Goal: Information Seeking & Learning: Learn about a topic

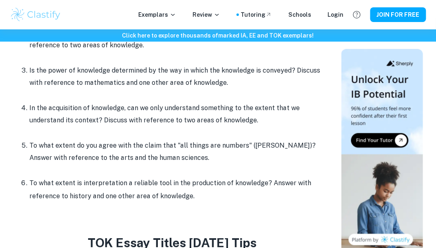
scroll to position [432, 0]
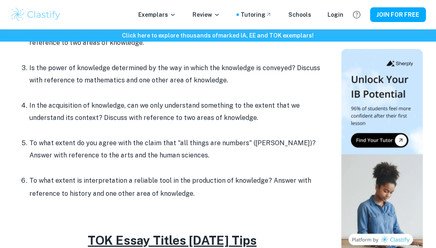
drag, startPoint x: 156, startPoint y: 109, endPoint x: 319, endPoint y: 109, distance: 163.1
click at [319, 49] on p "To what extent do you agree that doubt is central to the pursuit of knowledge? …" at bounding box center [180, 36] width 302 height 25
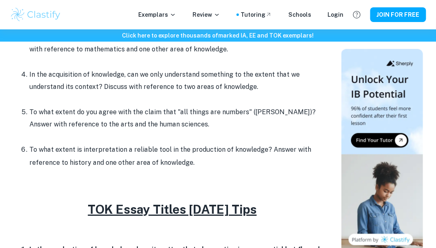
scroll to position [463, 0]
click at [207, 18] on p "To what extent do you agree that doubt is central to the pursuit of knowledge? …" at bounding box center [180, 5] width 302 height 25
drag, startPoint x: 208, startPoint y: 77, endPoint x: 175, endPoint y: 77, distance: 32.6
click at [175, 18] on p "To what extent do you agree that doubt is central to the pursuit of knowledge? …" at bounding box center [180, 5] width 302 height 25
click at [188, 18] on p "To what extent do you agree that doubt is central to the pursuit of knowledge? …" at bounding box center [180, 5] width 302 height 25
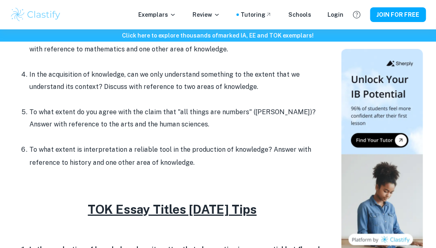
drag, startPoint x: 156, startPoint y: 75, endPoint x: 186, endPoint y: 75, distance: 30.6
click at [186, 18] on p "To what extent do you agree that doubt is central to the pursuit of knowledge? …" at bounding box center [180, 5] width 302 height 25
drag, startPoint x: 319, startPoint y: 76, endPoint x: 223, endPoint y: 78, distance: 95.8
click at [223, 18] on p "To what extent do you agree that doubt is central to the pursuit of knowledge? …" at bounding box center [180, 5] width 302 height 25
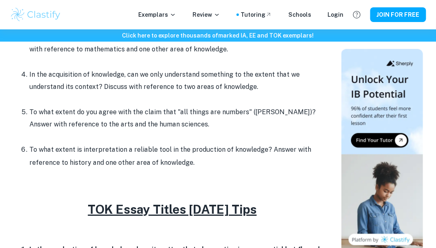
click at [103, 56] on p "Is the power of knowledge determined by the way in which the knowledge is conve…" at bounding box center [180, 43] width 302 height 25
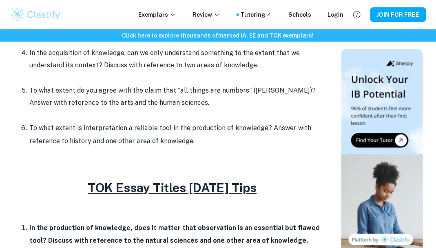
drag, startPoint x: 87, startPoint y: 142, endPoint x: 87, endPoint y: 91, distance: 51.4
click at [87, 91] on ol "In the production of knowledge, does it matter that observation is an essential…" at bounding box center [172, 41] width 318 height 214
click at [102, 34] on p "Is the power of knowledge determined by the way in which the knowledge is conve…" at bounding box center [180, 21] width 302 height 25
drag, startPoint x: 96, startPoint y: 139, endPoint x: 96, endPoint y: 97, distance: 41.6
click at [96, 34] on p "Is the power of knowledge determined by the way in which the knowledge is conve…" at bounding box center [180, 21] width 302 height 25
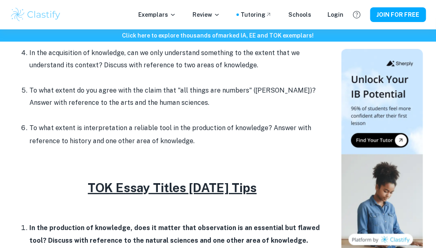
click at [106, 34] on p "Is the power of knowledge determined by the way in which the knowledge is conve…" at bounding box center [180, 21] width 302 height 25
drag, startPoint x: 99, startPoint y: 130, endPoint x: 99, endPoint y: 98, distance: 31.8
click at [99, 34] on p "Is the power of knowledge determined by the way in which the knowledge is conve…" at bounding box center [180, 21] width 302 height 25
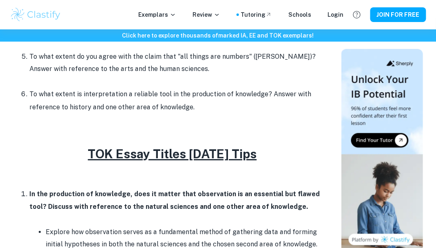
scroll to position [527, 0]
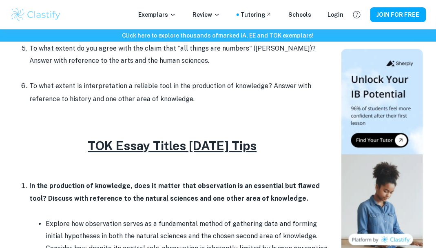
click at [96, 30] on p "In the acquisition of knowledge, can we only understand something to the extent…" at bounding box center [180, 17] width 302 height 25
drag, startPoint x: 87, startPoint y: 144, endPoint x: 87, endPoint y: 128, distance: 15.1
click at [87, 30] on p "In the acquisition of knowledge, can we only understand something to the extent…" at bounding box center [180, 17] width 302 height 25
click at [99, 42] on p at bounding box center [180, 36] width 302 height 12
drag, startPoint x: 88, startPoint y: 163, endPoint x: 88, endPoint y: 115, distance: 48.5
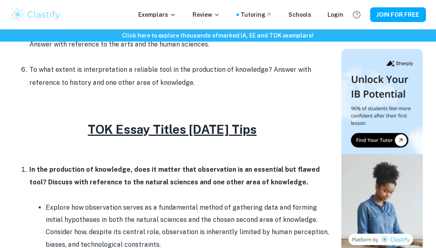
scroll to position [545, 0]
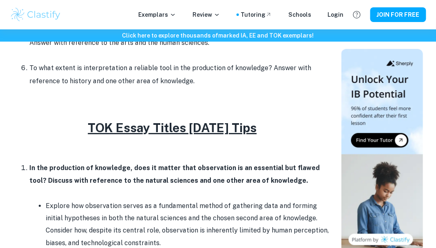
click at [93, 24] on p at bounding box center [180, 18] width 302 height 12
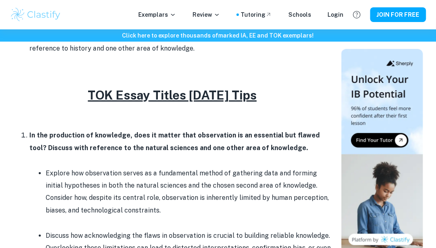
drag, startPoint x: 107, startPoint y: 156, endPoint x: 104, endPoint y: 133, distance: 23.0
click at [104, 17] on p "To what extent do you agree with the claim that "all things are numbers" ([PERS…" at bounding box center [180, 4] width 302 height 25
click at [126, 17] on p "To what extent do you agree with the claim that "all things are numbers" ([PERS…" at bounding box center [180, 4] width 302 height 25
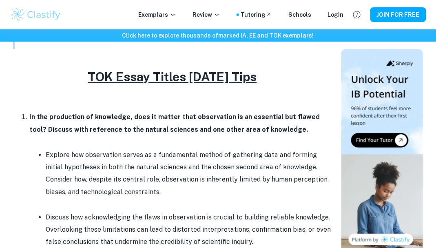
drag, startPoint x: 100, startPoint y: 189, endPoint x: 100, endPoint y: 161, distance: 27.7
click at [110, 37] on li "To what extent is interpretation a reliable tool in the production of knowledge…" at bounding box center [180, 24] width 302 height 26
drag, startPoint x: 96, startPoint y: 162, endPoint x: 96, endPoint y: 154, distance: 8.2
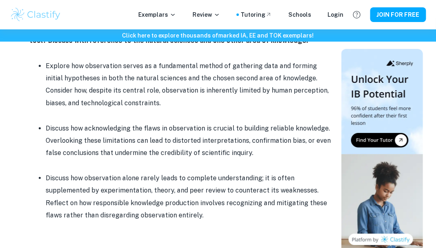
scroll to position [685, 0]
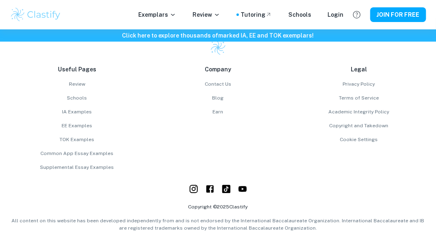
scroll to position [3092, 0]
drag, startPoint x: 57, startPoint y: 83, endPoint x: 230, endPoint y: 168, distance: 192.7
copy div "LOR Ipsum Dolors Ame 5815 Cons Ad eli seddoeiusm te incididun, utla et dolore m…"
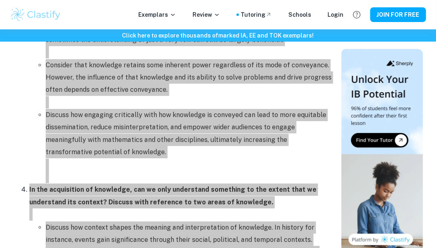
scroll to position [1102, 0]
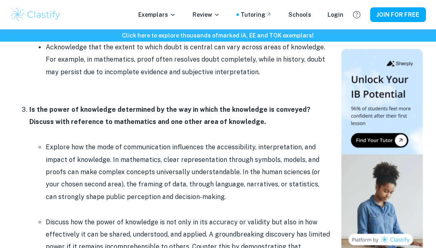
drag, startPoint x: 229, startPoint y: 140, endPoint x: 30, endPoint y: 126, distance: 199.8
copy strong "To what extent do you agree that doubt is central to the pursuit of knowledge? …"
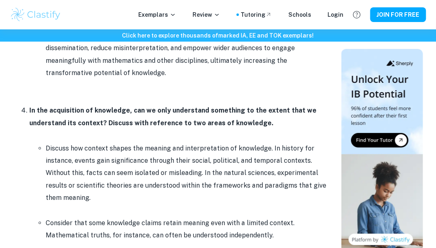
scroll to position [1445, 0]
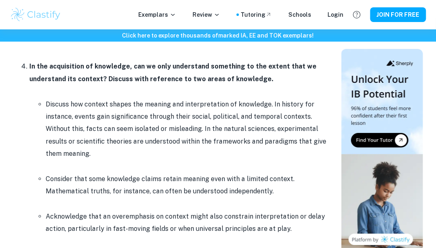
drag, startPoint x: 121, startPoint y: 112, endPoint x: 42, endPoint y: 98, distance: 80.3
drag, startPoint x: 122, startPoint y: 114, endPoint x: 60, endPoint y: 93, distance: 65.9
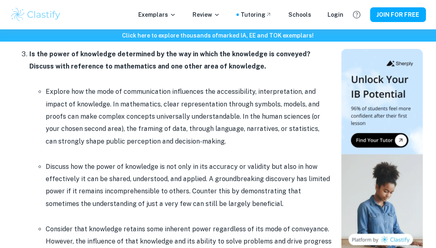
scroll to position [1152, 0]
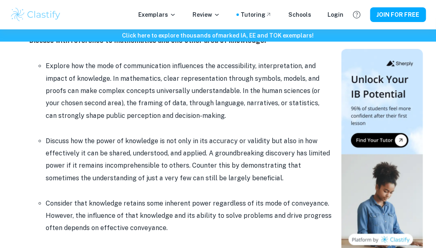
drag, startPoint x: 49, startPoint y: 123, endPoint x: 120, endPoint y: 247, distance: 142.8
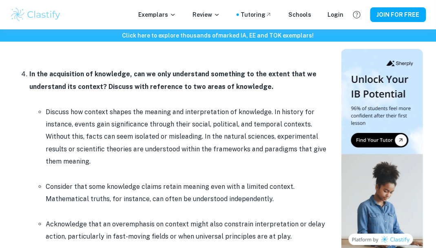
scroll to position [1442, 0]
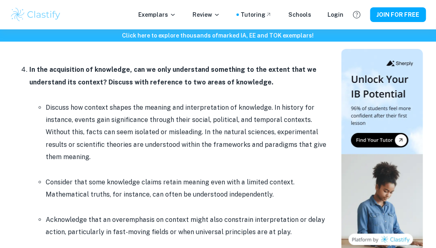
drag, startPoint x: 47, startPoint y: 75, endPoint x: 201, endPoint y: 148, distance: 170.5
copy ul "Loremip dol sitam con adi el s doeiusmo tem incididuntu laboreetdol, magnaaliqu…"
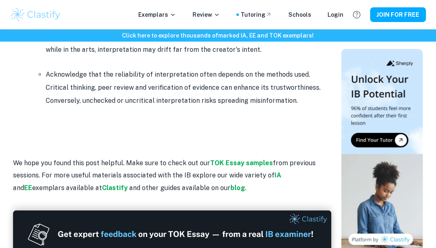
scroll to position [2252, 0]
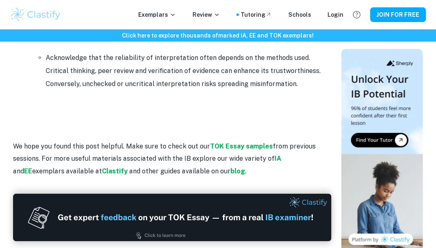
drag, startPoint x: 20, startPoint y: 57, endPoint x: 268, endPoint y: 144, distance: 262.9
copy li "Lo ips dolorsitame co adipiscin, eli se doei temporinci utlaboree do mag aliqua…"
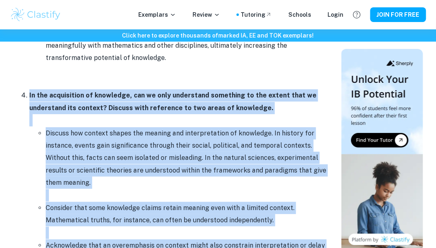
scroll to position [1489, 0]
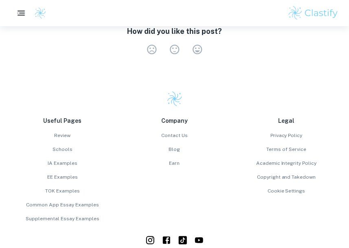
scroll to position [1797, 0]
